Goal: Check status: Check status

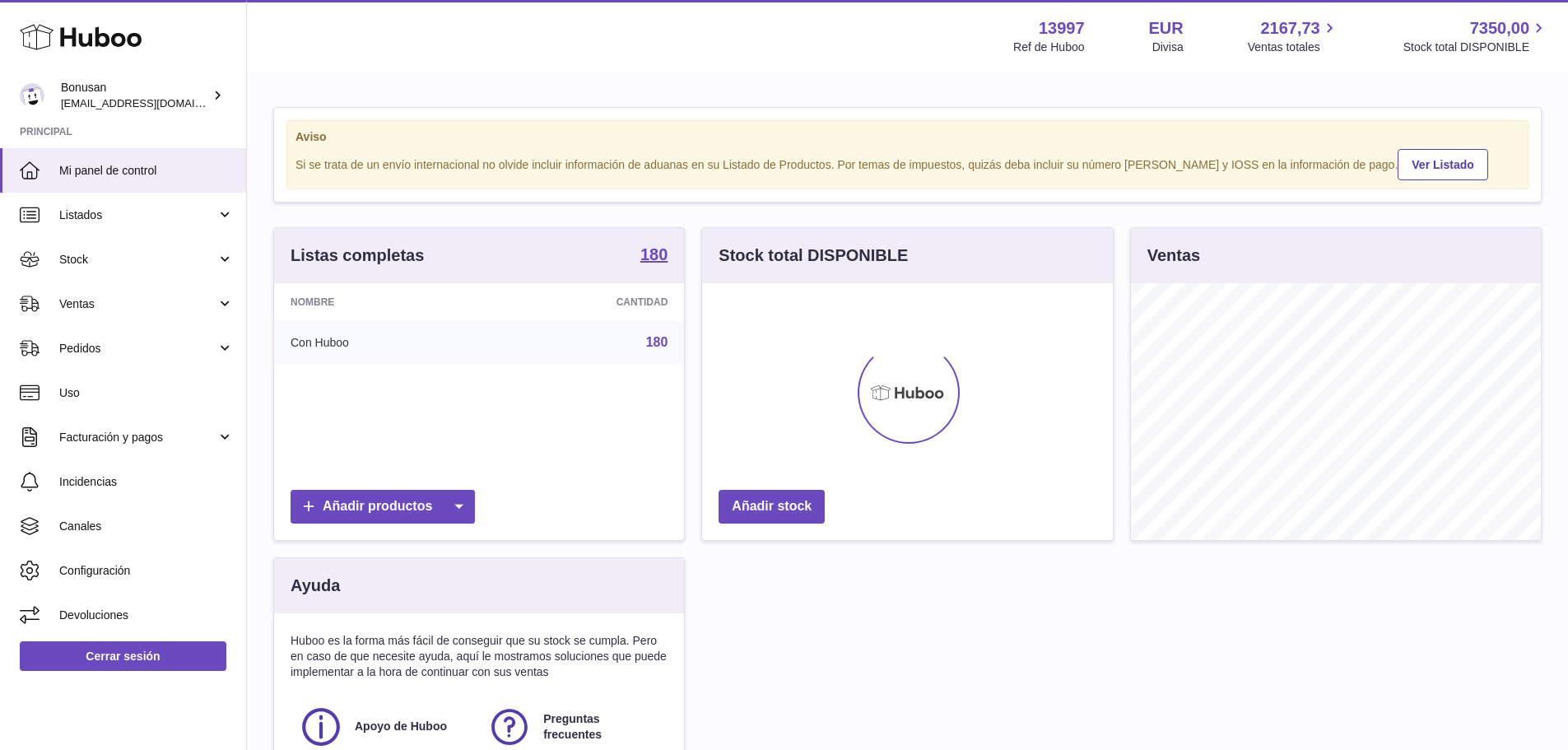
scroll to position [257, 411]
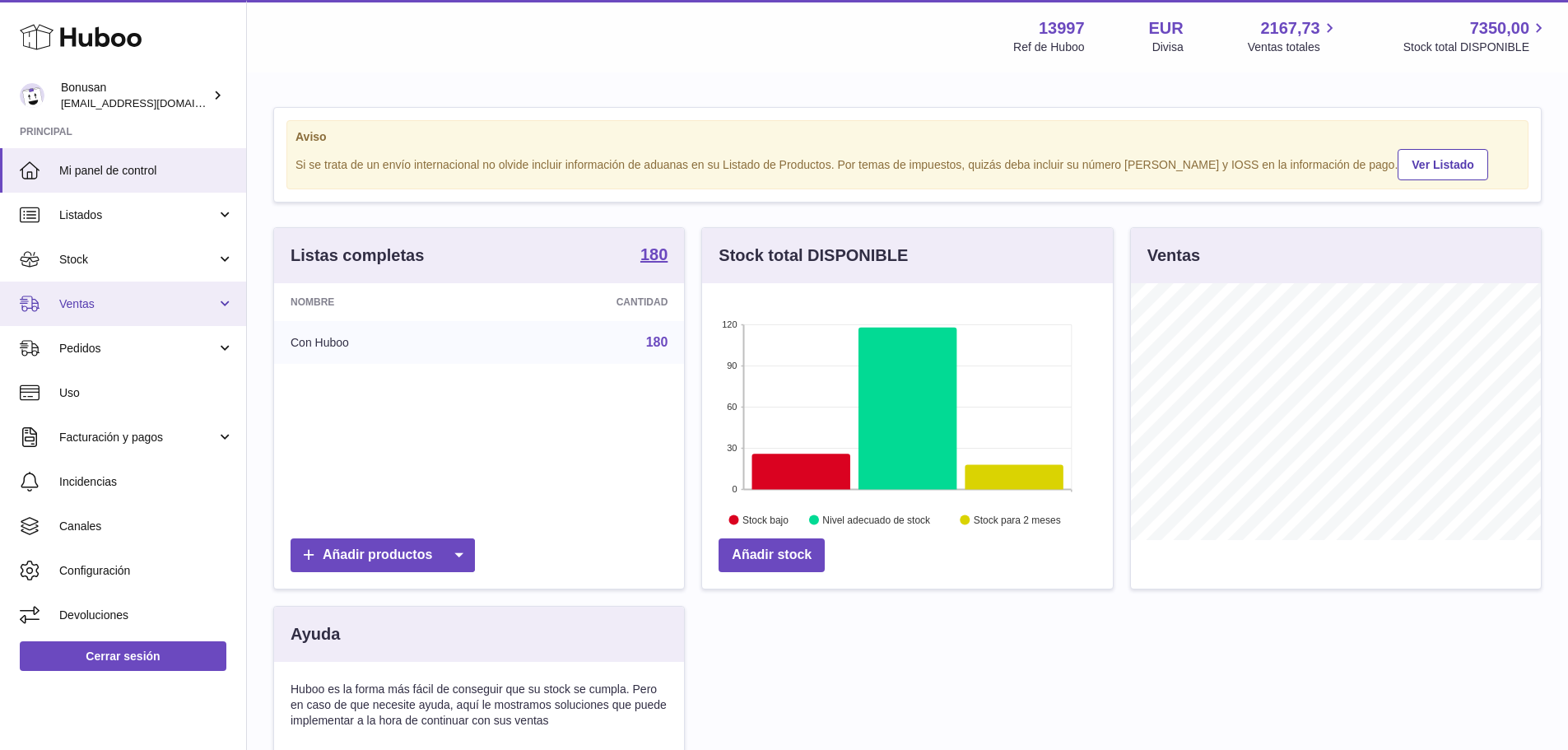
click at [116, 303] on span "Ventas" at bounding box center [138, 304] width 157 height 15
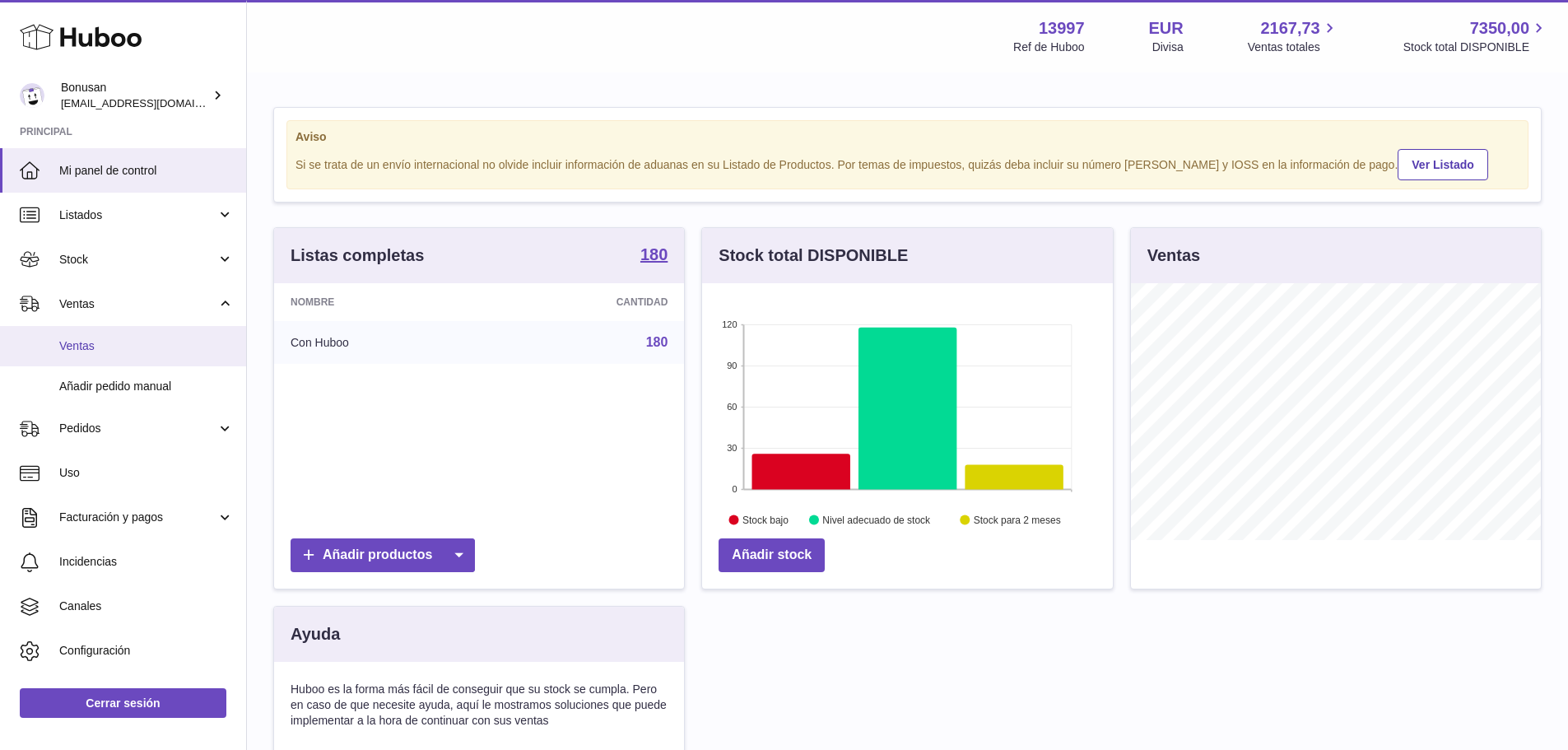
click at [109, 337] on link "Ventas" at bounding box center [123, 347] width 246 height 40
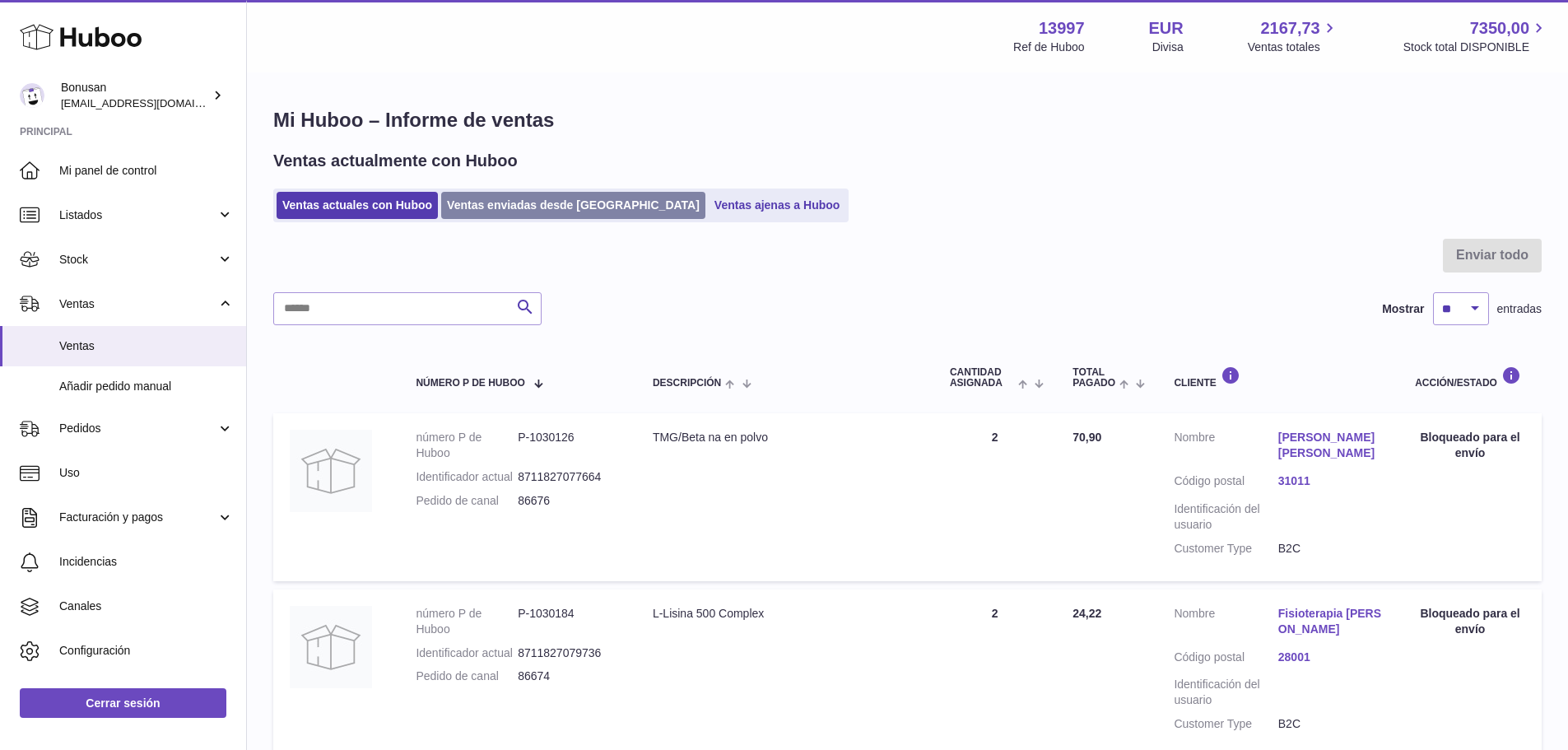
click at [498, 213] on link "Ventas enviadas desde [GEOGRAPHIC_DATA]" at bounding box center [573, 205] width 265 height 27
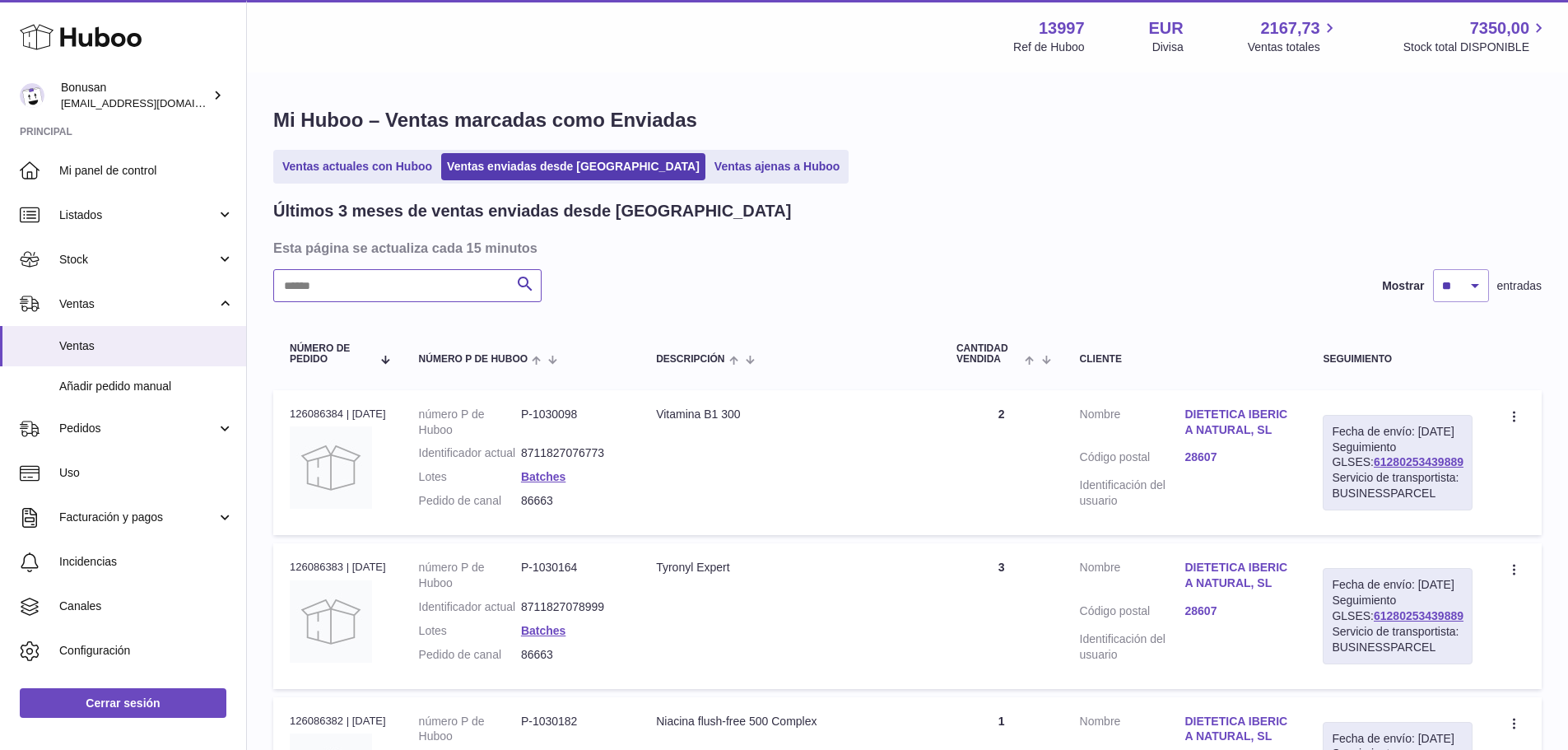
click at [420, 290] on input "text" at bounding box center [407, 286] width 269 height 33
paste input "*****"
drag, startPoint x: 1437, startPoint y: 479, endPoint x: 1340, endPoint y: 479, distance: 97.0
click at [1340, 479] on div "Fecha de envío: 3º oct. 2025 Seguimiento GLSES: 61280252741051 Servicio de tran…" at bounding box center [1398, 462] width 150 height 95
copy link "61280252741051"
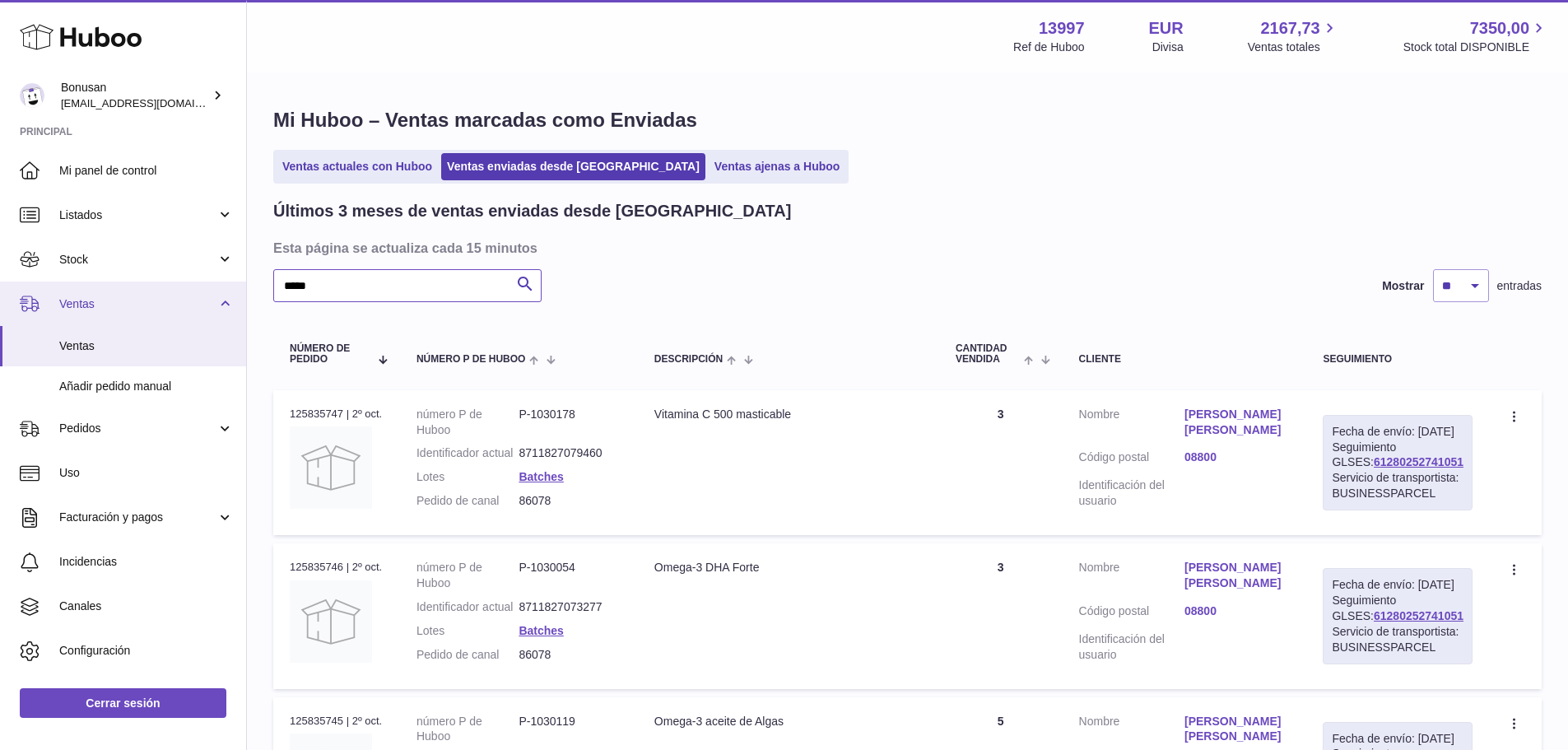
click at [229, 297] on div "Huboo Bonusan internalAdmin-13997@internal.huboo.com Principal Mi panel de cont…" at bounding box center [784, 567] width 1568 height 1134
paste input "text"
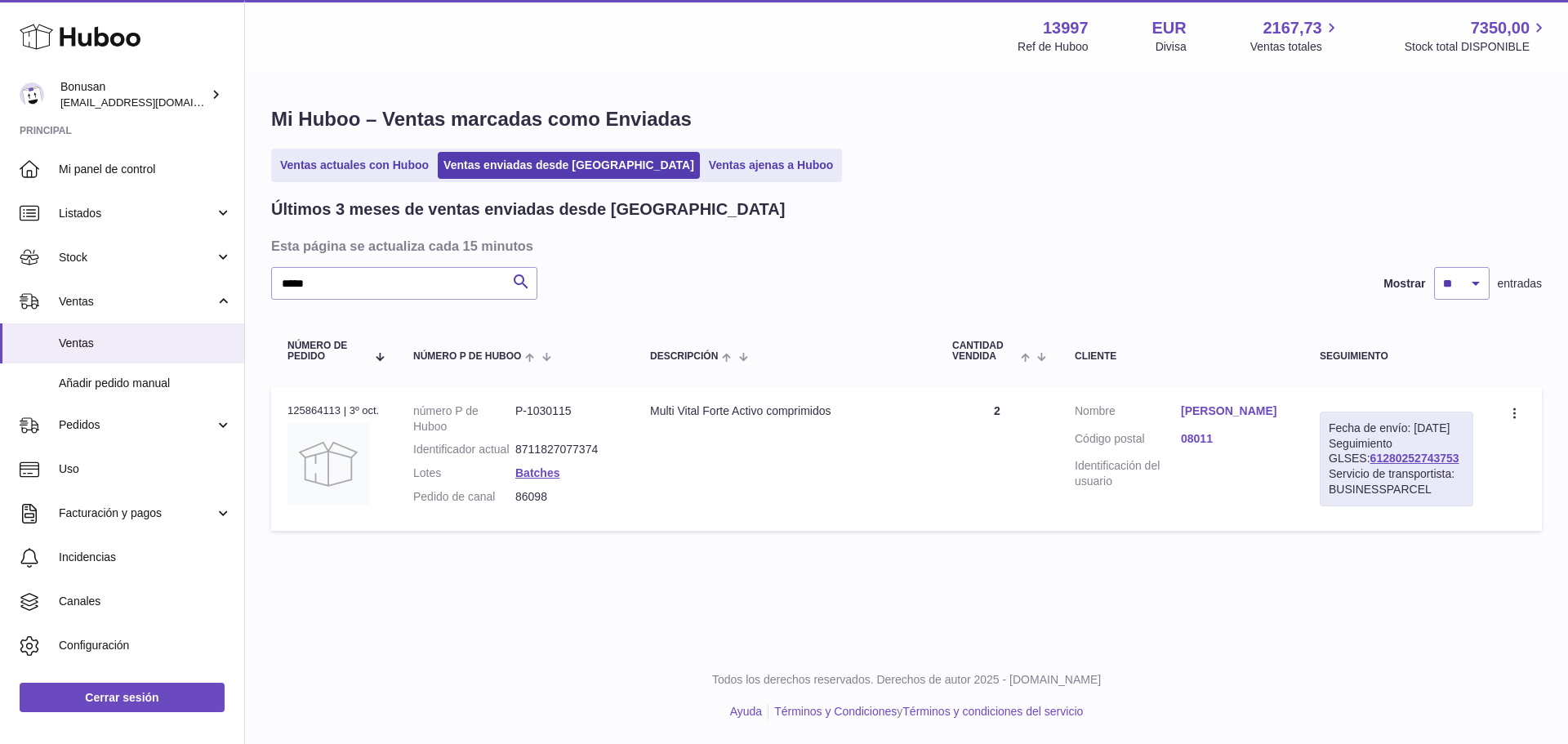
drag, startPoint x: 1409, startPoint y: 472, endPoint x: 1318, endPoint y: 482, distance: 91.5
click at [1318, 482] on td "Fecha de envío: 3º oct. 2025 Seguimiento GLSES: 61280252743753 Servicio de tran…" at bounding box center [1396, 458] width 186 height 144
copy link "61280252743753"
drag, startPoint x: 352, startPoint y: 283, endPoint x: 164, endPoint y: 303, distance: 189.1
click at [161, 302] on div "Huboo Bonusan internalAdmin-13997@internal.huboo.com Principal Mi panel de cont…" at bounding box center [784, 372] width 1568 height 744
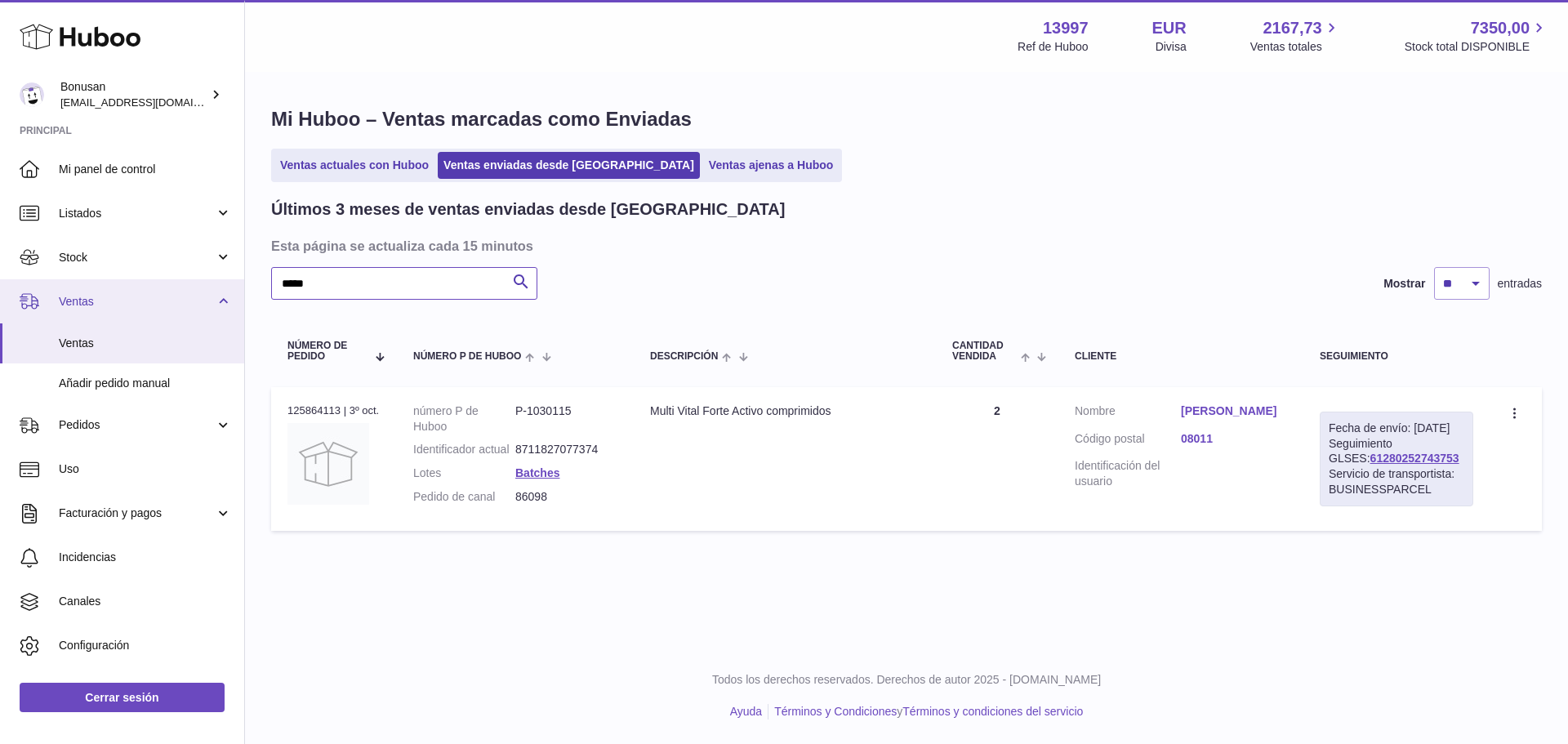
paste input "text"
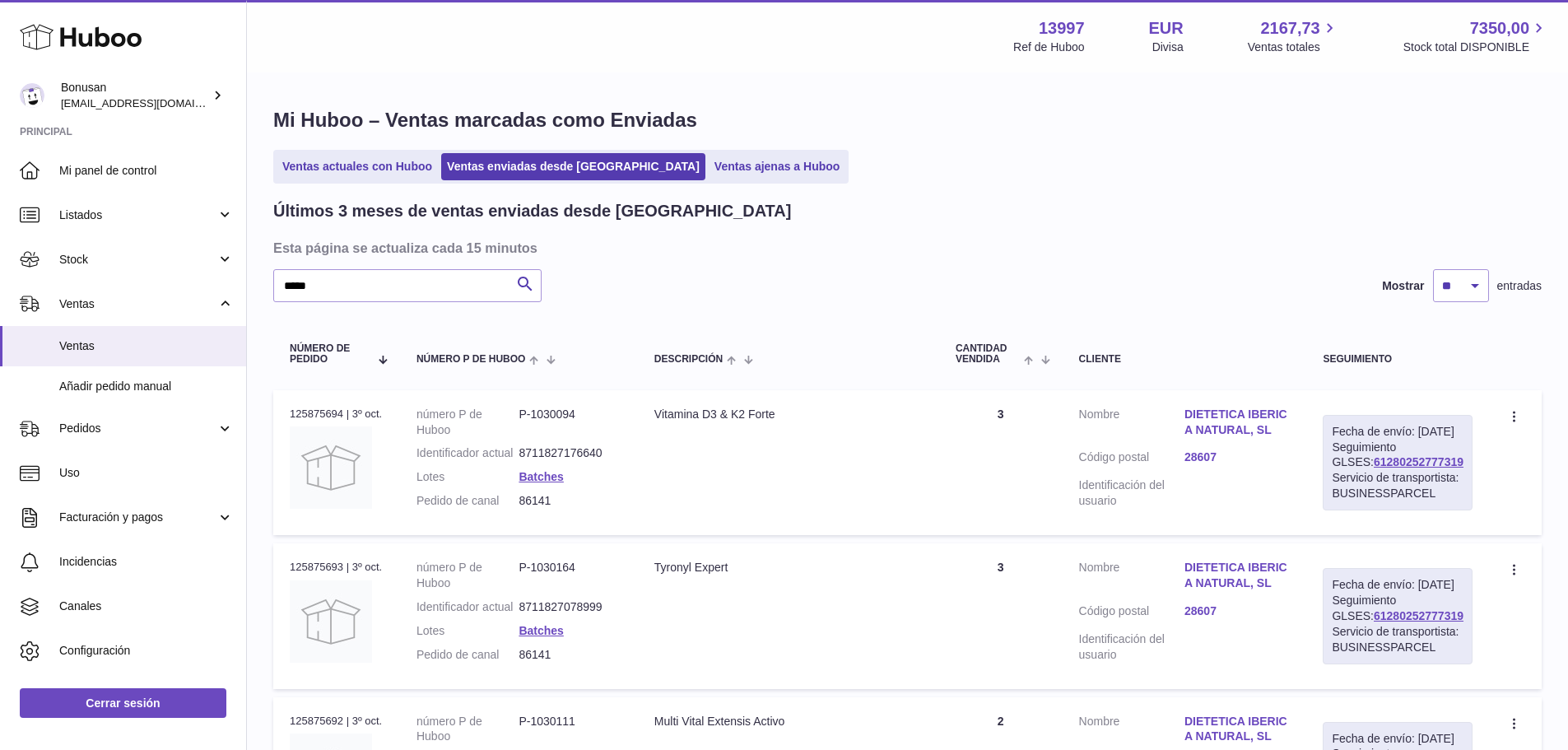
drag, startPoint x: 1441, startPoint y: 478, endPoint x: 1334, endPoint y: 482, distance: 107.1
click at [1334, 482] on div "Fecha de envío: 3º oct. 2025 Seguimiento GLSES: 61280252777319 Servicio de tran…" at bounding box center [1398, 462] width 150 height 95
copy link "61280252777319"
drag, startPoint x: 187, startPoint y: 289, endPoint x: 151, endPoint y: 298, distance: 37.1
click at [150, 297] on div "Huboo Bonusan internalAdmin-13997@internal.huboo.com Principal Mi panel de cont…" at bounding box center [784, 567] width 1568 height 1134
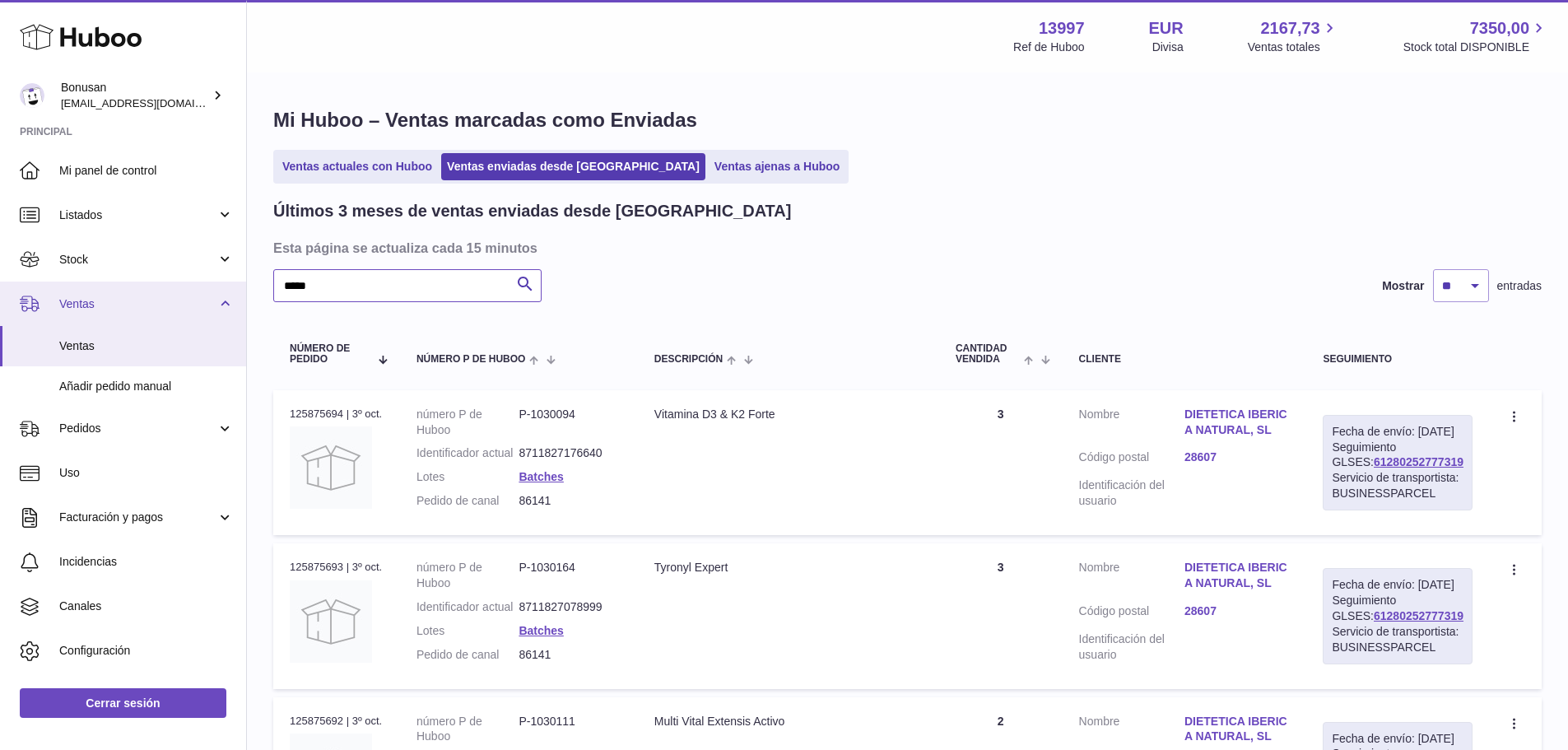
paste input "text"
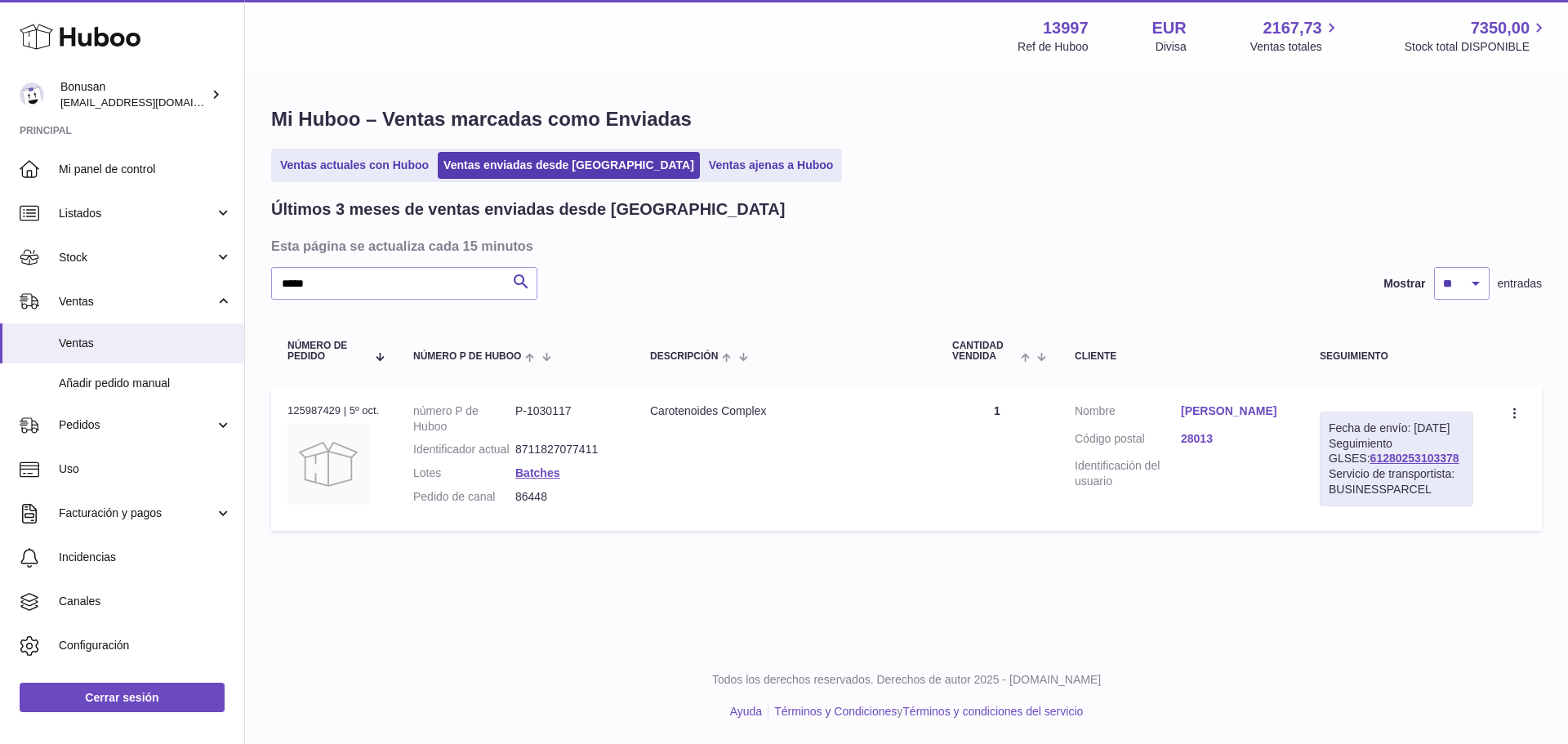
drag, startPoint x: 1430, startPoint y: 474, endPoint x: 1330, endPoint y: 478, distance: 100.1
click at [1330, 478] on div "Fecha de envío: 6º oct. 2025 Seguimiento GLSES: 61280253103378 Servicio de tran…" at bounding box center [1396, 458] width 154 height 95
copy link "61280253103378"
drag, startPoint x: 325, startPoint y: 274, endPoint x: 289, endPoint y: 277, distance: 36.1
click at [289, 277] on input "*****" at bounding box center [404, 284] width 266 height 32
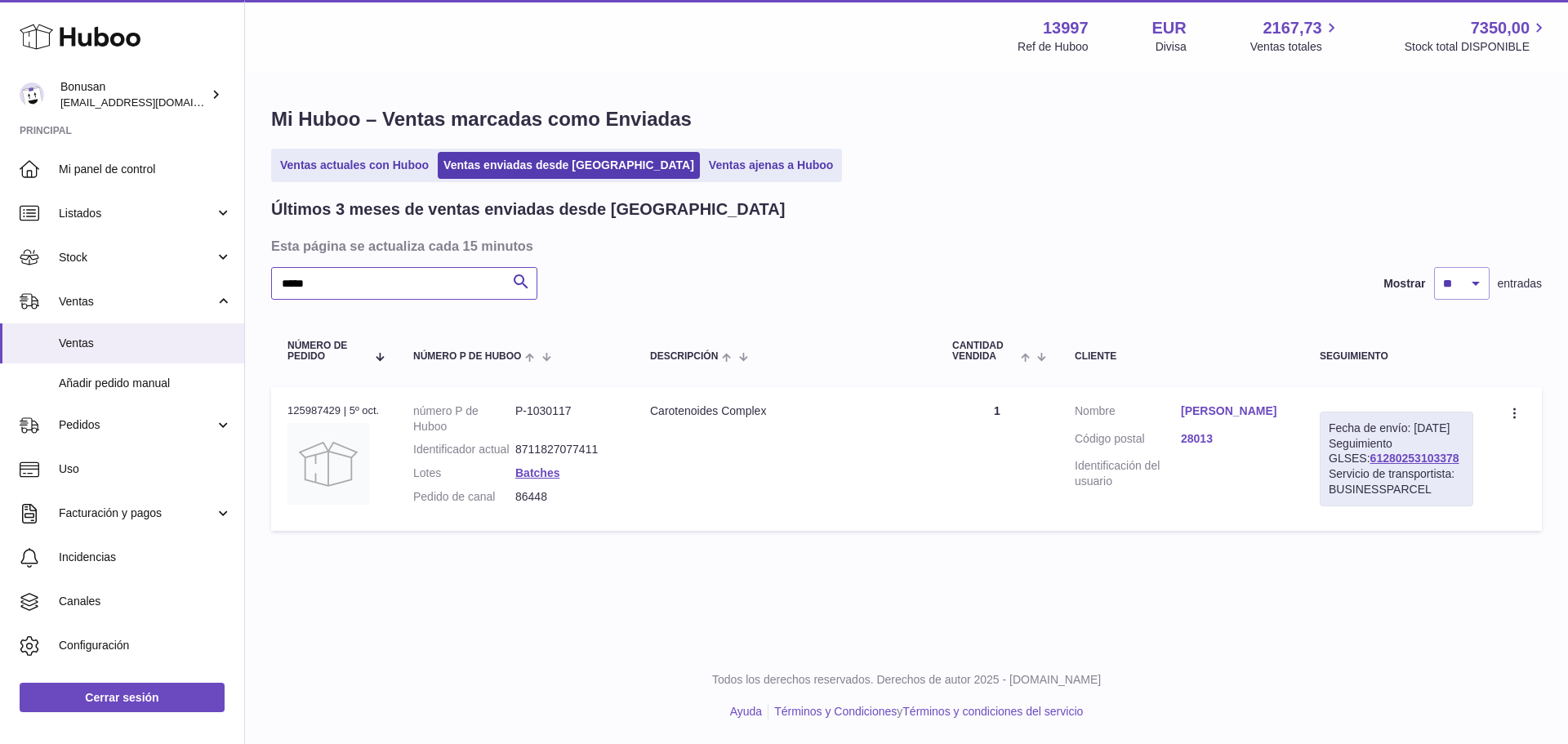
type input "*"
paste input "*****"
type input "*****"
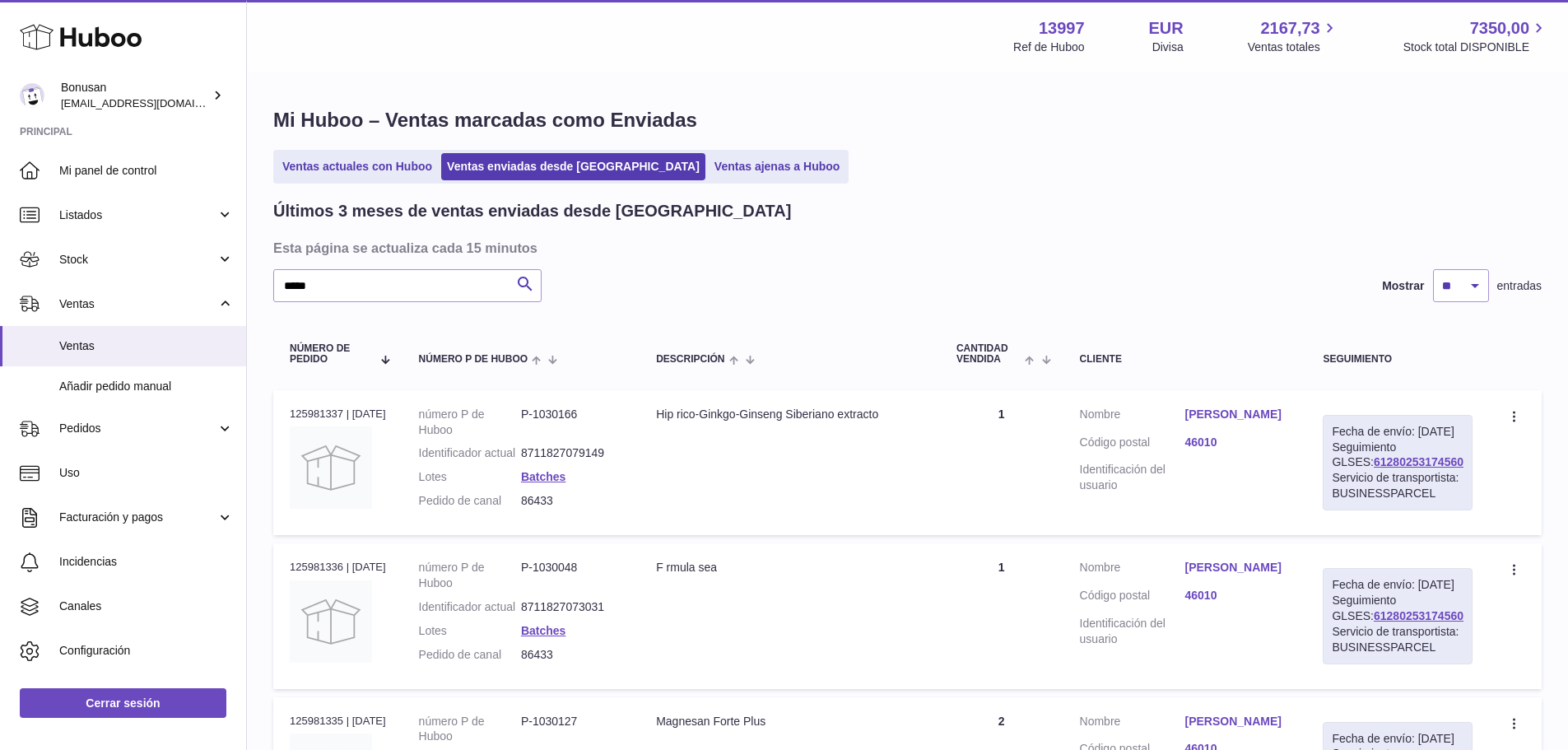
drag, startPoint x: 1438, startPoint y: 476, endPoint x: 1339, endPoint y: 480, distance: 99.1
click at [1339, 480] on div "Fecha de envío: 6º oct. 2025 Seguimiento GLSES: 61280253174560 Servicio de tran…" at bounding box center [1398, 462] width 150 height 95
copy link "61280253174560"
click at [1461, 482] on div "Fecha de envío: 6º oct. 2025 Seguimiento GLSES: 61280253174560 Servicio de tran…" at bounding box center [1398, 462] width 150 height 95
drag, startPoint x: 1409, startPoint y: 477, endPoint x: 1333, endPoint y: 474, distance: 76.1
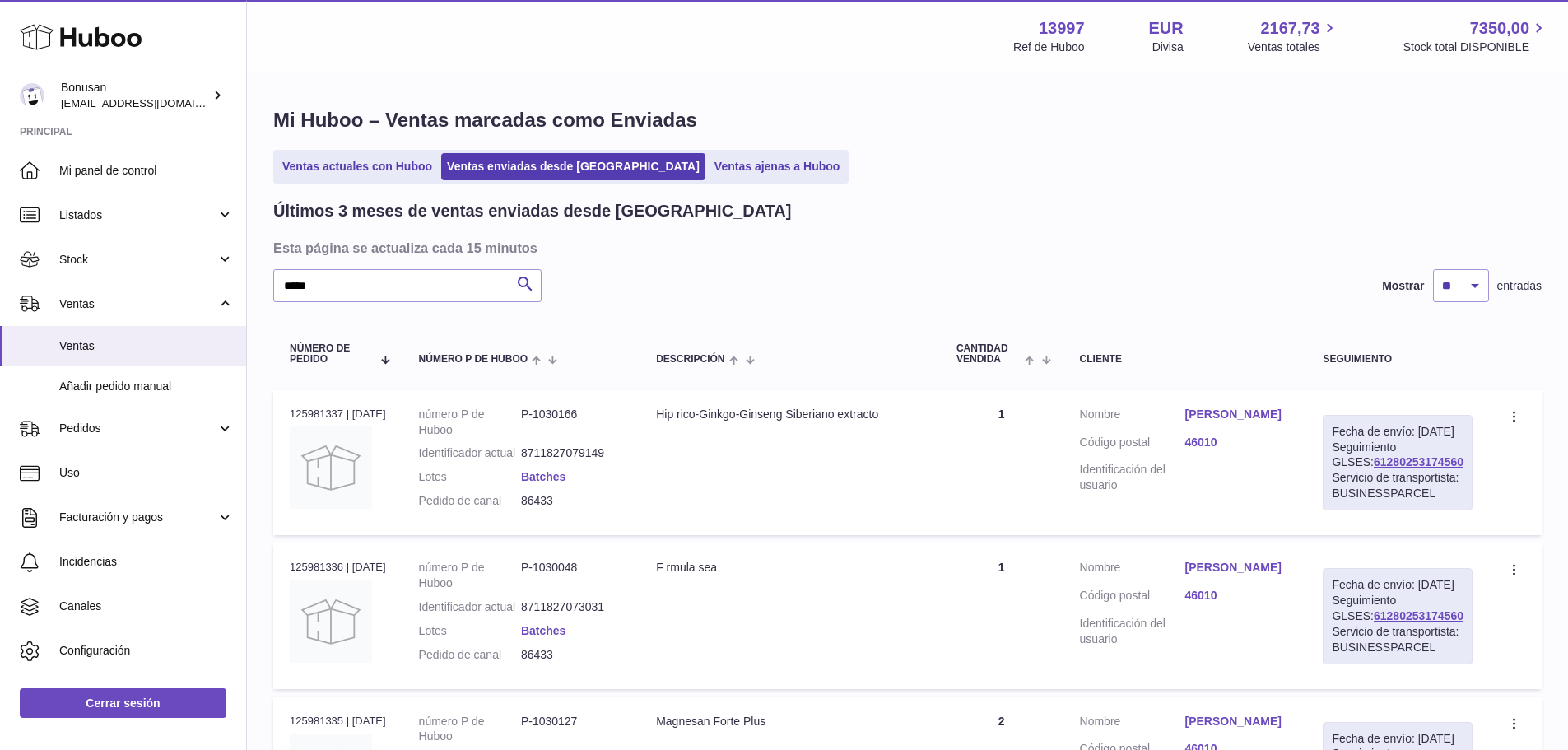
click at [1333, 474] on div "Fecha de envío: 6º oct. 2025 Seguimiento GLSES: 61280253174560 Servicio de tran…" at bounding box center [1398, 462] width 150 height 95
